Goal: Information Seeking & Learning: Learn about a topic

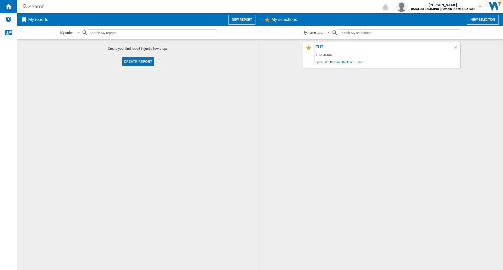
click at [46, 5] on div "Search" at bounding box center [195, 6] width 335 height 7
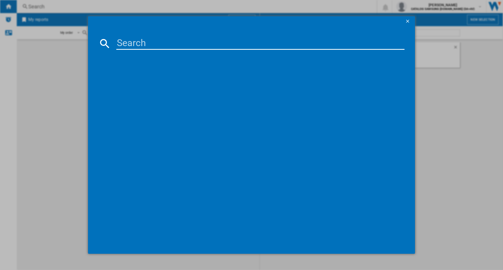
click at [148, 43] on input at bounding box center [260, 43] width 288 height 13
type input "65S90F"
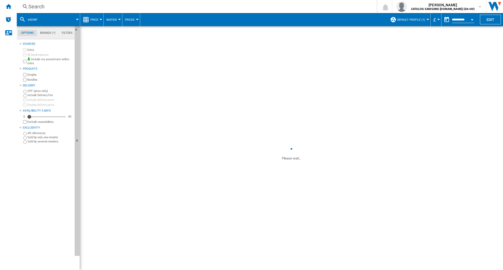
click at [434, 19] on span "£" at bounding box center [434, 19] width 3 height 5
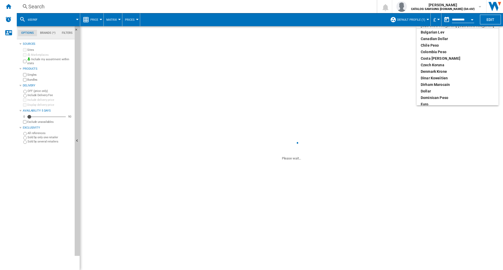
scroll to position [52, 0]
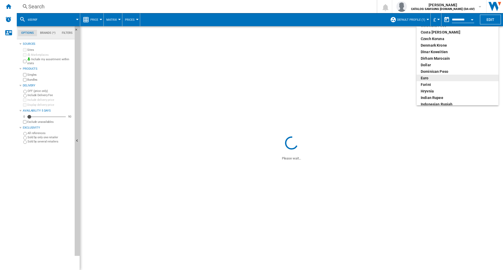
click at [431, 78] on div "euro" at bounding box center [457, 77] width 74 height 5
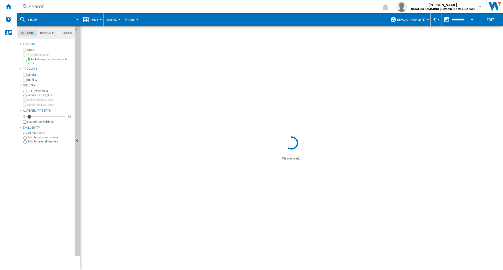
click at [423, 20] on span "Default profile (1)" at bounding box center [411, 19] width 28 height 3
click at [407, 42] on md-radio-button "ALL (13)" at bounding box center [417, 41] width 46 height 5
click at [97, 17] on button "Price" at bounding box center [95, 19] width 10 height 13
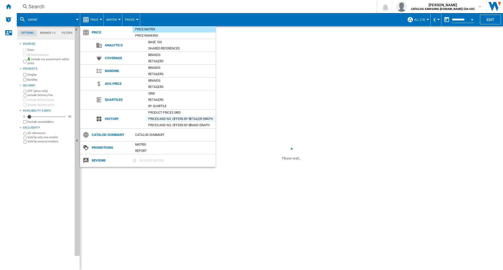
click at [164, 118] on div "Prices and No. offers by retailer graph" at bounding box center [181, 118] width 70 height 5
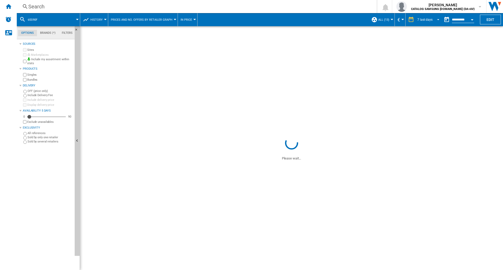
click at [437, 20] on span "REPORTS.WIZARD.STEPS.REPORT.STEPS.REPORT_OPTIONS.PERIOD: 7 last days" at bounding box center [436, 19] width 6 height 5
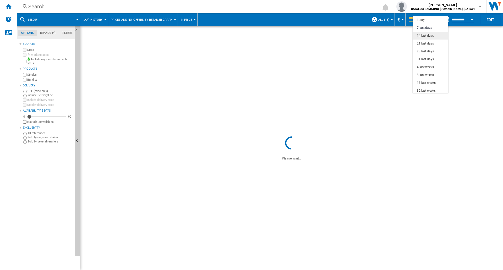
scroll to position [8, 0]
click at [427, 28] on div "14 last days" at bounding box center [425, 28] width 17 height 4
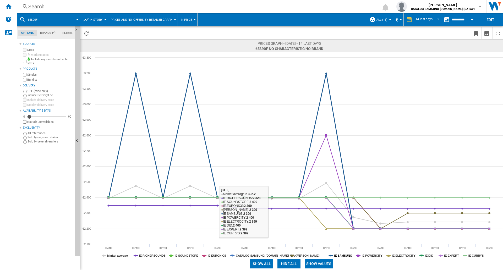
click at [347, 257] on tspan "IE SAMSUNG" at bounding box center [343, 255] width 18 height 3
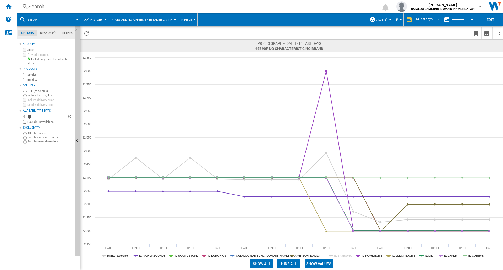
click at [257, 256] on tspan "CATALOG SAMSUNG [DOMAIN_NAME] (DA+AV)" at bounding box center [268, 255] width 65 height 3
click at [112, 257] on tspan "Market average" at bounding box center [117, 255] width 21 height 3
click at [450, 255] on tspan "IE EXPERT" at bounding box center [451, 255] width 15 height 3
click at [372, 256] on tspan "IE POWERCITY" at bounding box center [372, 255] width 21 height 3
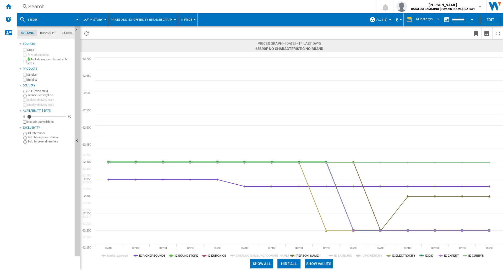
click at [372, 256] on tspan "IE POWERCITY" at bounding box center [372, 255] width 21 height 3
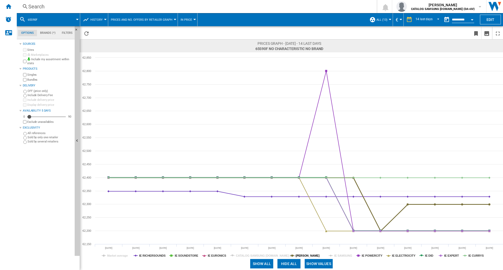
click at [298, 255] on tspan "[PERSON_NAME]" at bounding box center [308, 255] width 24 height 3
click at [402, 256] on tspan "IE ELECTROCITY" at bounding box center [404, 255] width 24 height 3
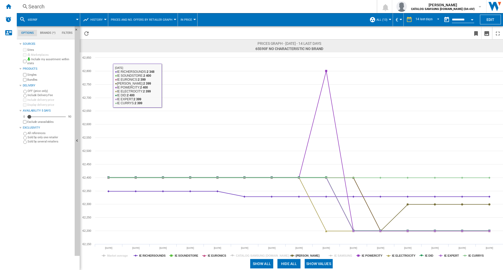
click at [37, 4] on div "Search" at bounding box center [195, 6] width 335 height 7
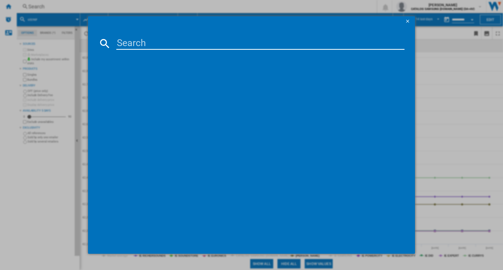
click at [139, 45] on input at bounding box center [260, 43] width 288 height 13
type input "55S90F"
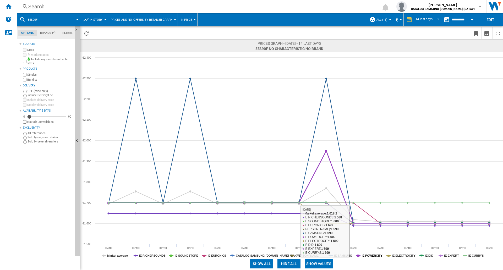
click at [369, 256] on tspan "IE POWERCITY" at bounding box center [372, 255] width 21 height 3
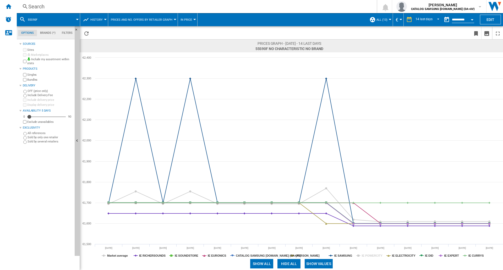
click at [369, 256] on tspan "IE POWERCITY" at bounding box center [372, 255] width 21 height 3
click at [449, 256] on tspan "IE EXPERT" at bounding box center [451, 255] width 15 height 3
click at [145, 255] on tspan "IE RICHERSOUNDS" at bounding box center [152, 255] width 26 height 3
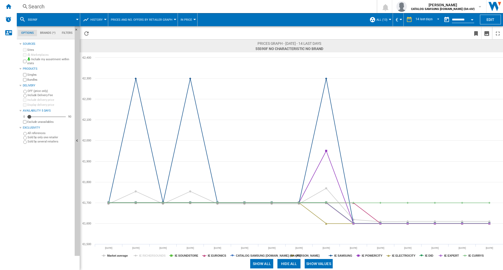
click at [145, 255] on tspan "IE RICHERSOUNDS" at bounding box center [152, 255] width 26 height 3
